Goal: Information Seeking & Learning: Learn about a topic

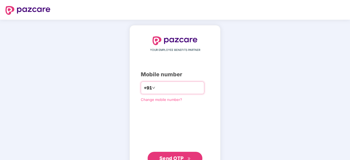
click at [182, 90] on input "number" at bounding box center [178, 88] width 45 height 9
type input "**********"
click at [177, 156] on span "Send OTP" at bounding box center [171, 158] width 24 height 6
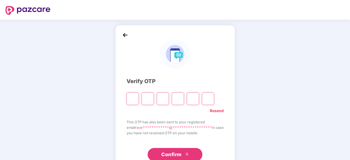
type input "*"
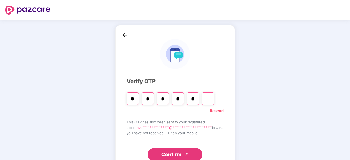
type input "*"
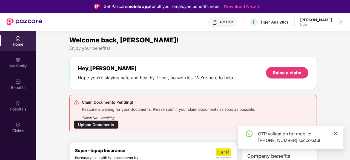
click at [335, 133] on icon "close" at bounding box center [335, 133] width 3 height 3
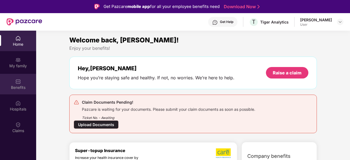
click at [20, 85] on div "Benefits" at bounding box center [18, 87] width 36 height 5
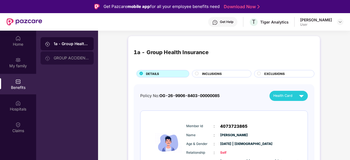
click at [74, 58] on div "GROUP ACCIDENTAL INSURANCE" at bounding box center [72, 58] width 36 height 4
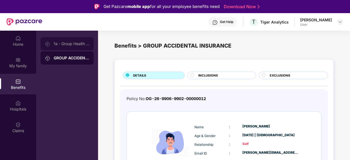
click at [69, 45] on div "1a - Group Health Insurance" at bounding box center [72, 44] width 36 height 4
